Goal: Connect with others: Connect with others

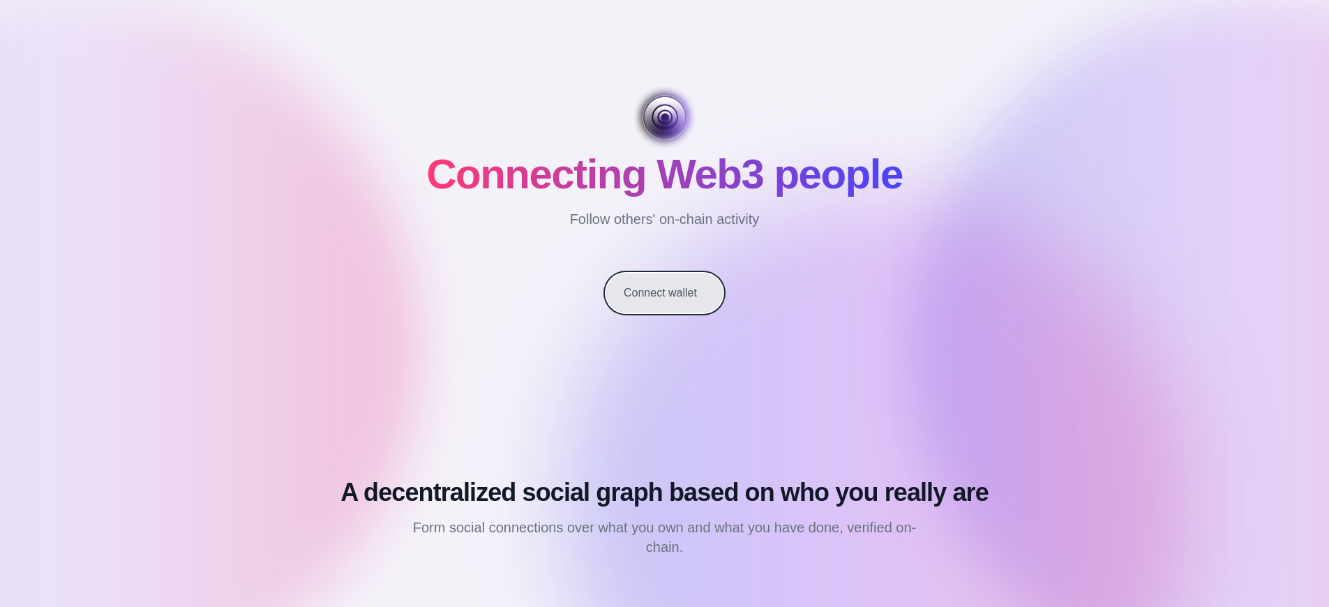
click at [664, 293] on button "Connect wallet" at bounding box center [664, 293] width 117 height 39
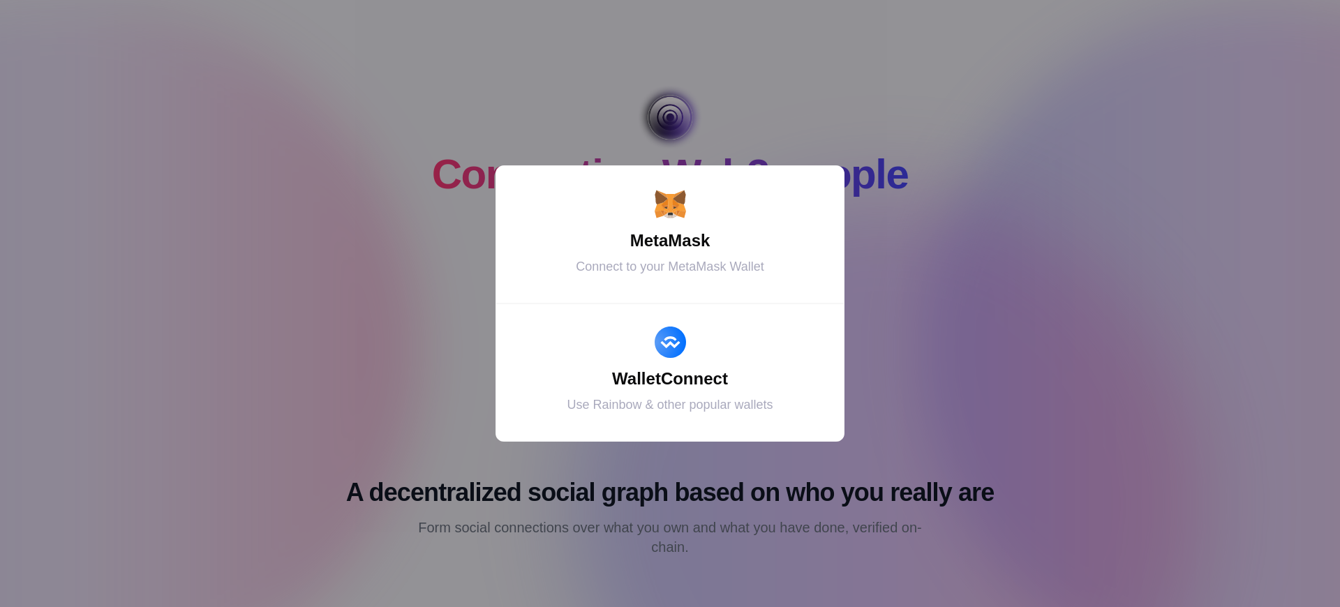
click at [670, 241] on div "MetaMask" at bounding box center [670, 240] width 314 height 25
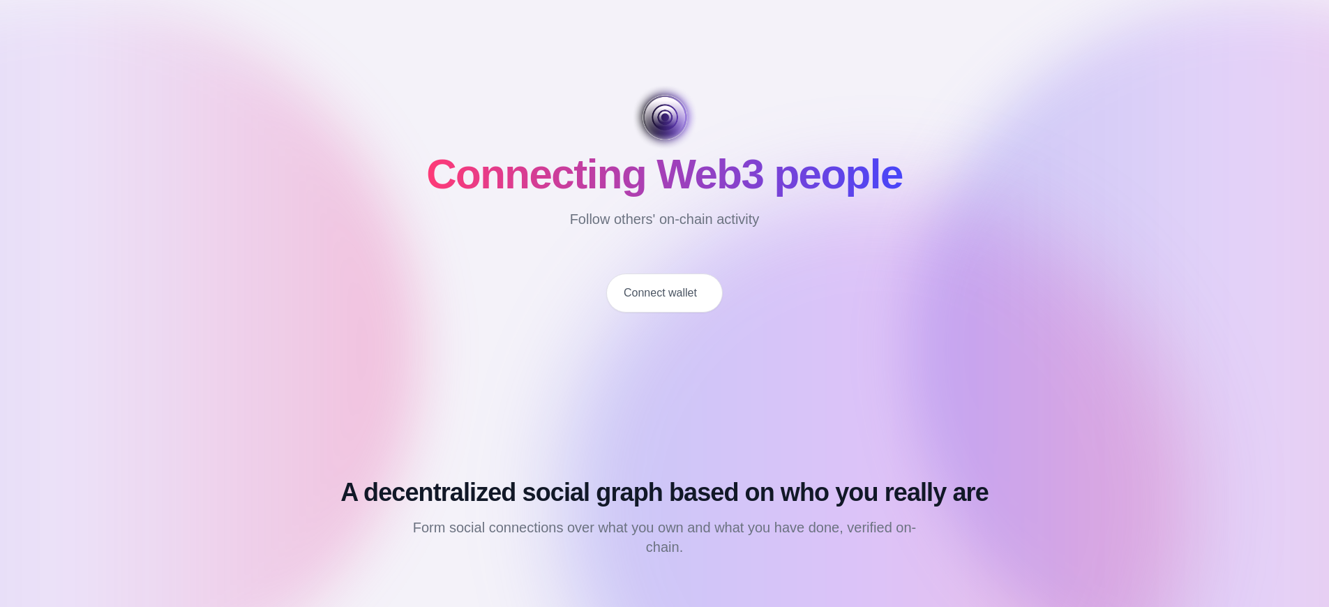
click at [664, 293] on button "Connect wallet" at bounding box center [664, 293] width 117 height 39
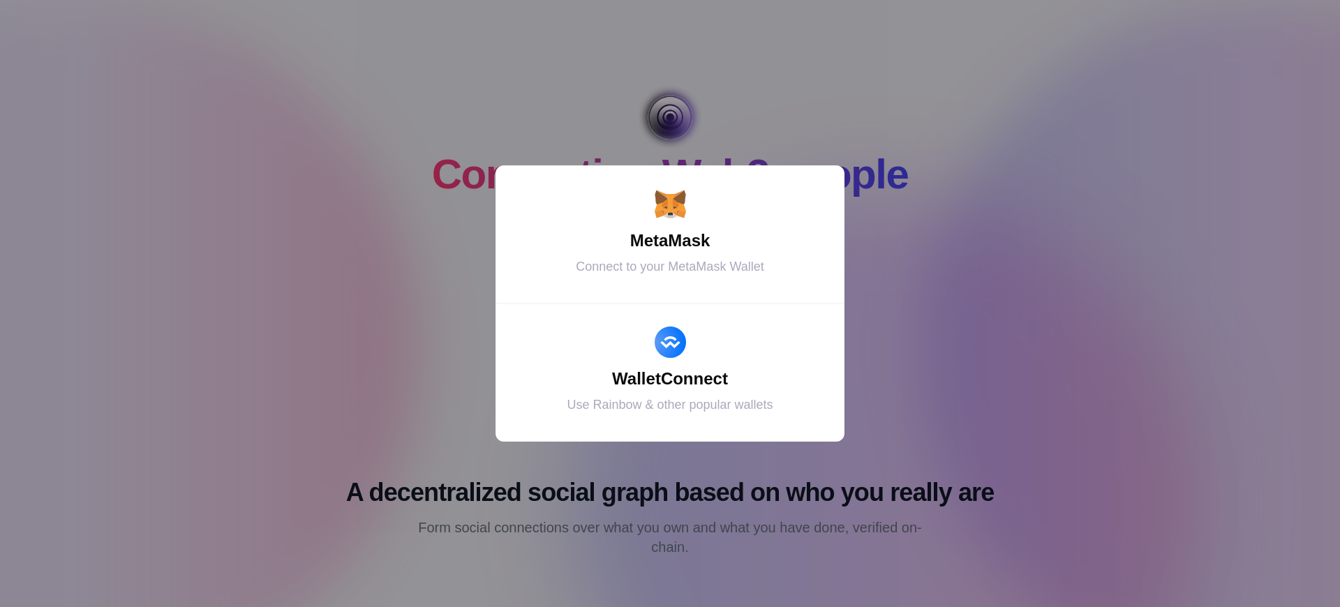
click at [670, 241] on div "MetaMask" at bounding box center [670, 240] width 314 height 25
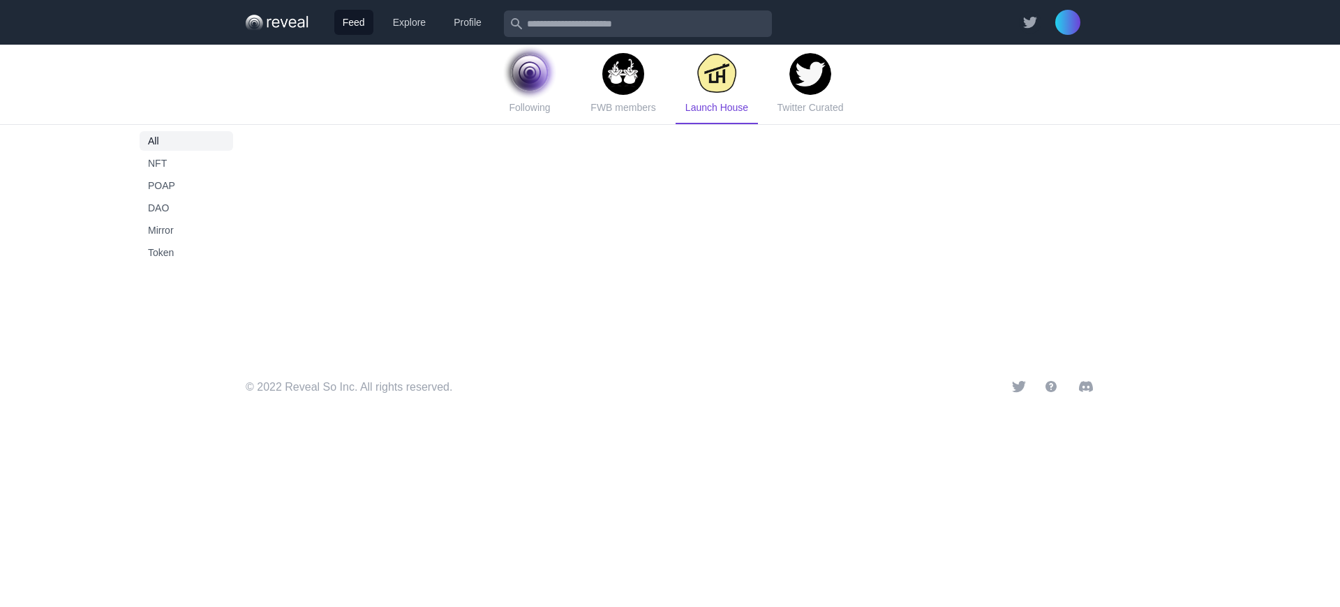
click at [716, 107] on span "Launch House" at bounding box center [716, 107] width 63 height 11
click at [186, 253] on span "Token" at bounding box center [186, 253] width 77 height 14
